Goal: Transaction & Acquisition: Subscribe to service/newsletter

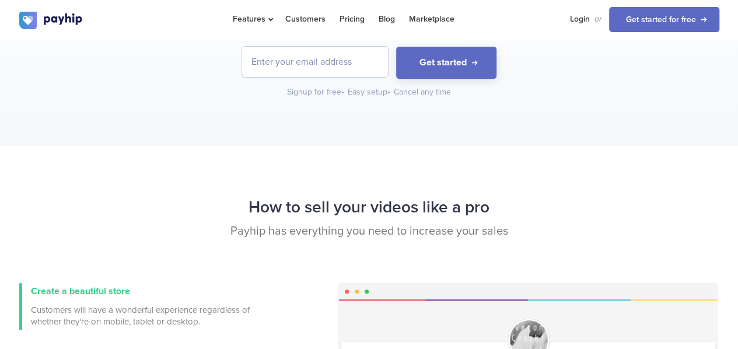
scroll to position [198, 0]
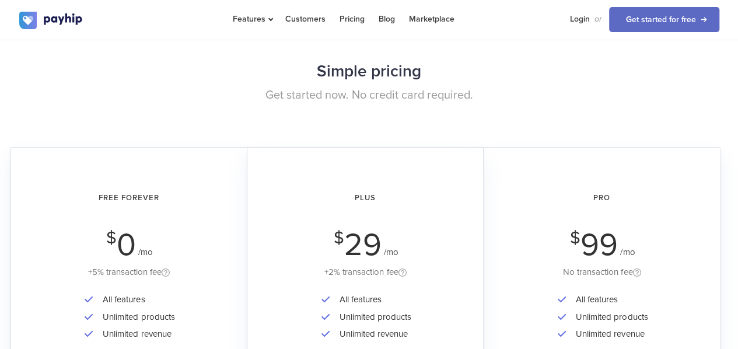
scroll to position [1756, 0]
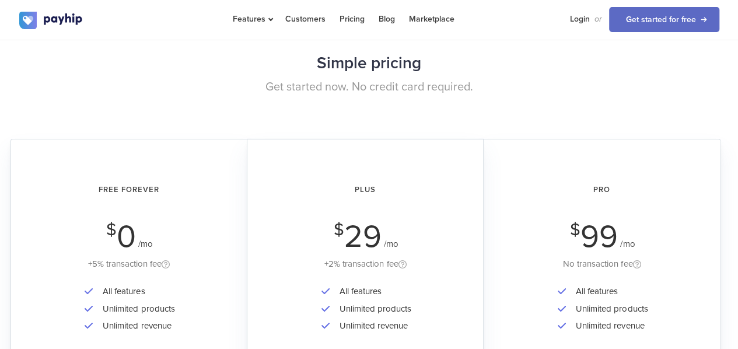
click at [125, 234] on span "0" at bounding box center [126, 236] width 19 height 38
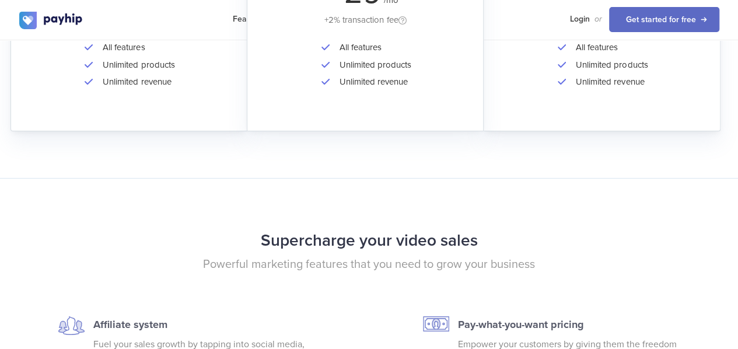
scroll to position [2001, 0]
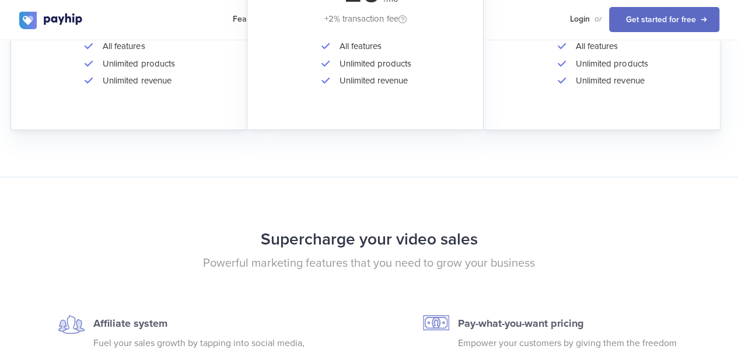
click at [135, 48] on li "All features" at bounding box center [136, 46] width 78 height 17
click at [197, 60] on div "All features Unlimited products Unlimited revenue" at bounding box center [128, 72] width 203 height 68
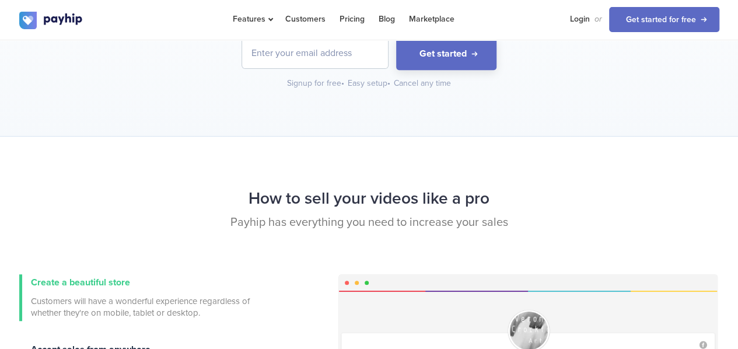
scroll to position [0, 0]
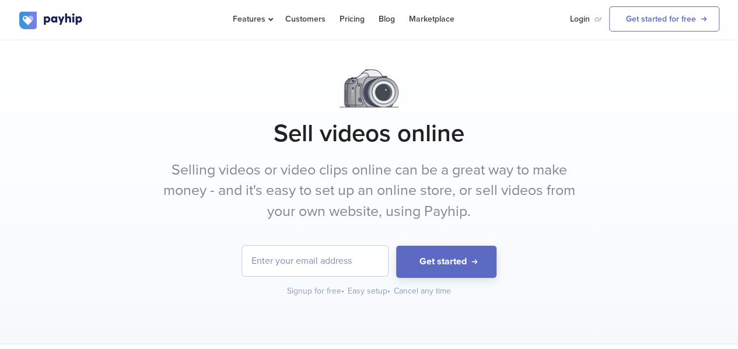
click at [284, 259] on input "email" at bounding box center [315, 260] width 146 height 30
type input "[EMAIL_ADDRESS][DOMAIN_NAME]"
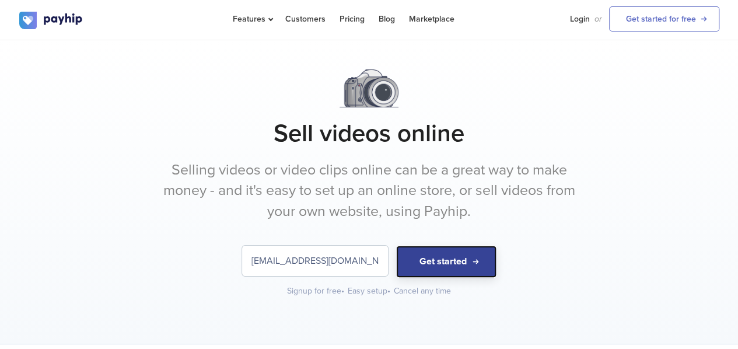
click at [451, 272] on button "Get started" at bounding box center [446, 261] width 100 height 32
